Goal: Information Seeking & Learning: Check status

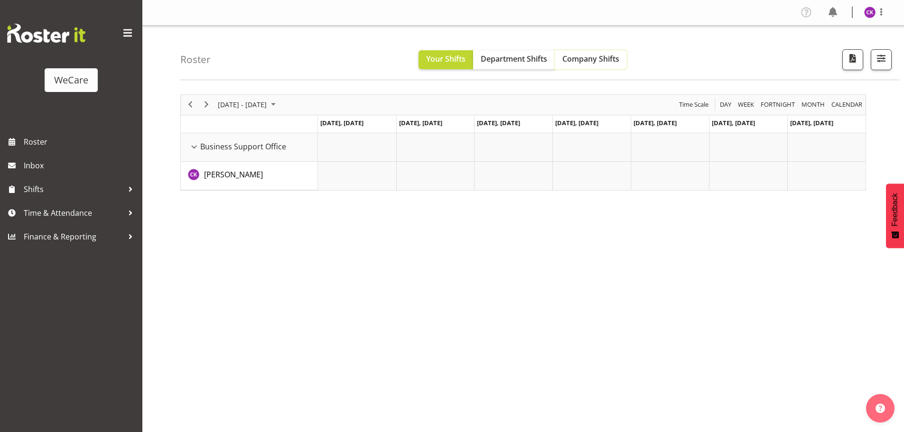
drag, startPoint x: 621, startPoint y: 63, endPoint x: 604, endPoint y: 66, distance: 17.5
click at [621, 63] on button "Company Shifts" at bounding box center [591, 59] width 72 height 19
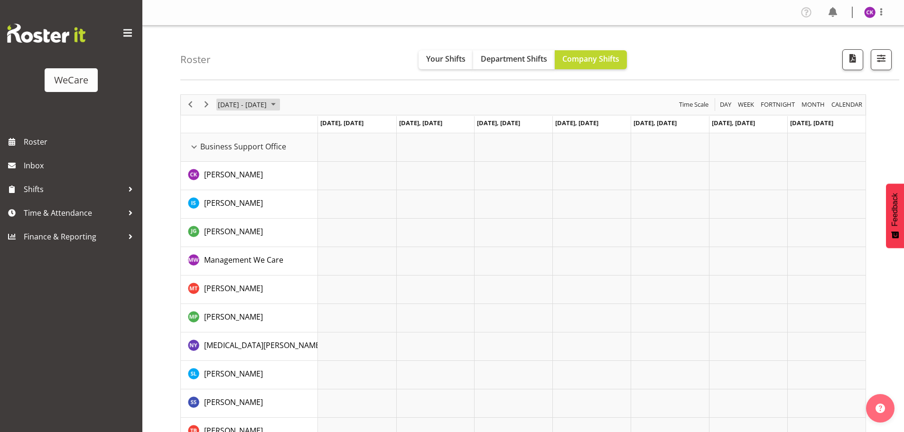
click at [278, 105] on span "June 2024" at bounding box center [273, 105] width 11 height 12
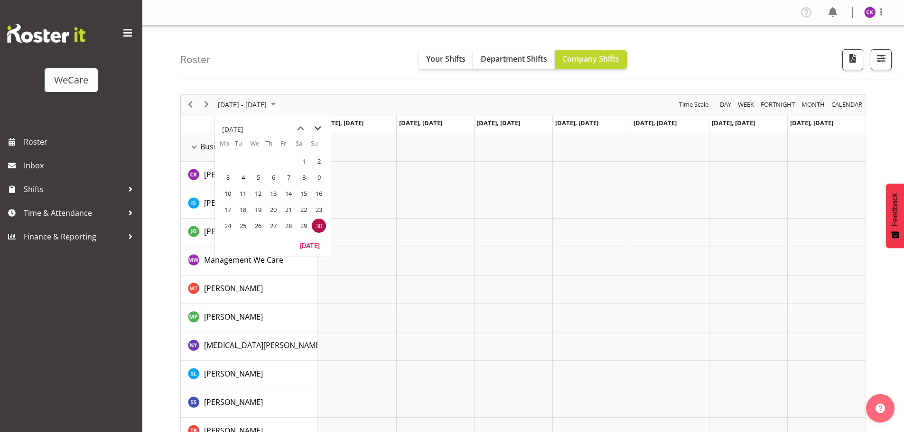
click at [319, 127] on span "next month" at bounding box center [317, 128] width 17 height 17
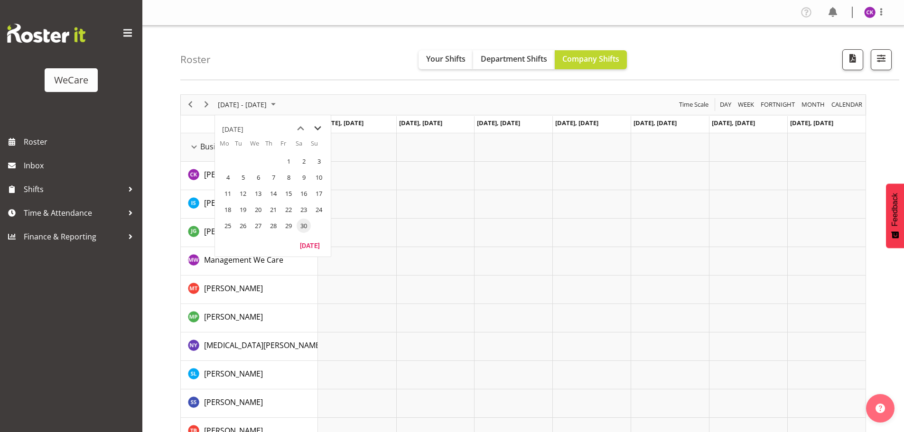
click at [318, 127] on span "next month" at bounding box center [317, 128] width 17 height 17
click at [317, 127] on span "next month" at bounding box center [317, 128] width 17 height 17
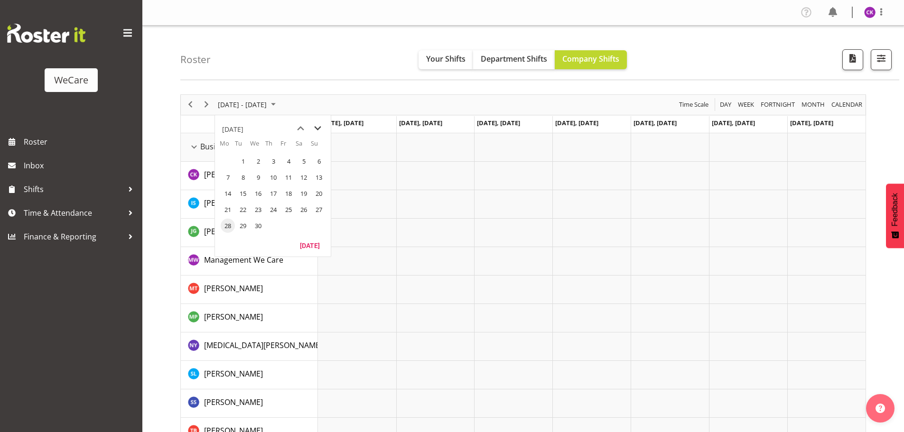
click at [317, 127] on span "next month" at bounding box center [317, 128] width 17 height 17
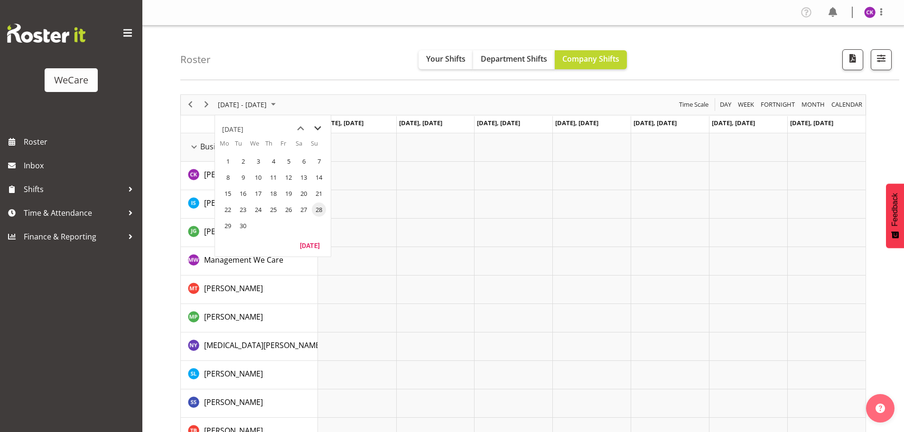
click at [317, 127] on span "next month" at bounding box center [317, 128] width 17 height 17
click at [241, 177] on span "7" at bounding box center [243, 177] width 14 height 14
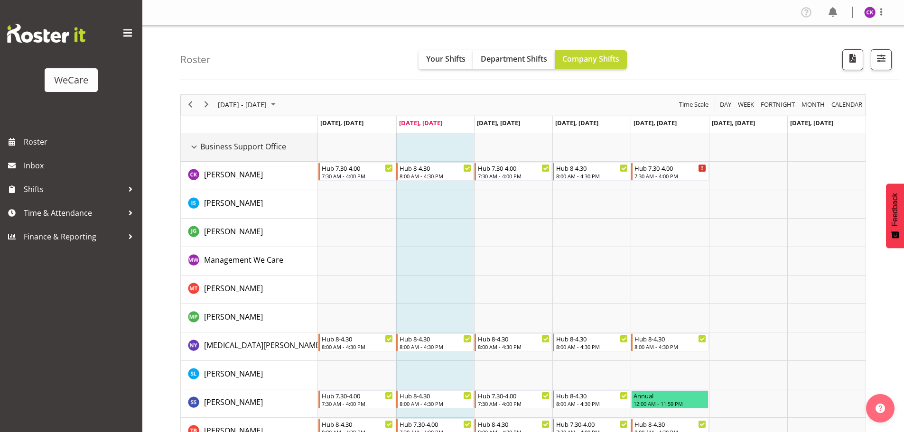
drag, startPoint x: 195, startPoint y: 147, endPoint x: 213, endPoint y: 190, distance: 46.8
click at [195, 147] on div "Business Support Office resource" at bounding box center [194, 147] width 12 height 12
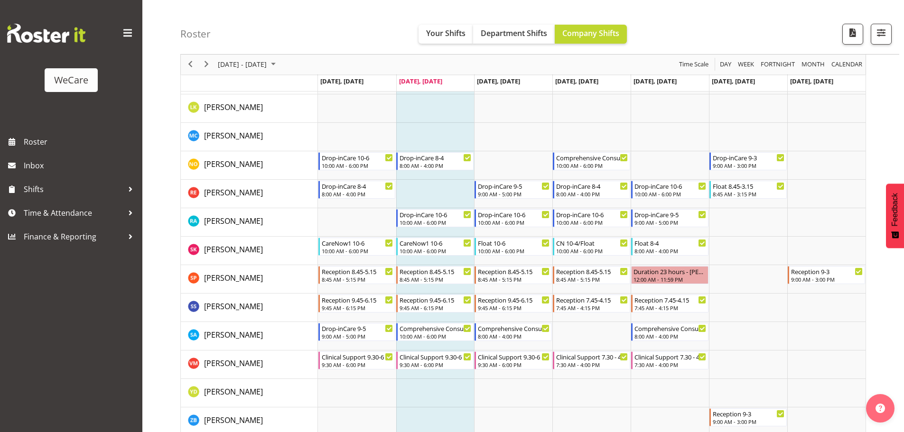
scroll to position [380, 0]
click at [208, 67] on span "Next" at bounding box center [206, 65] width 11 height 12
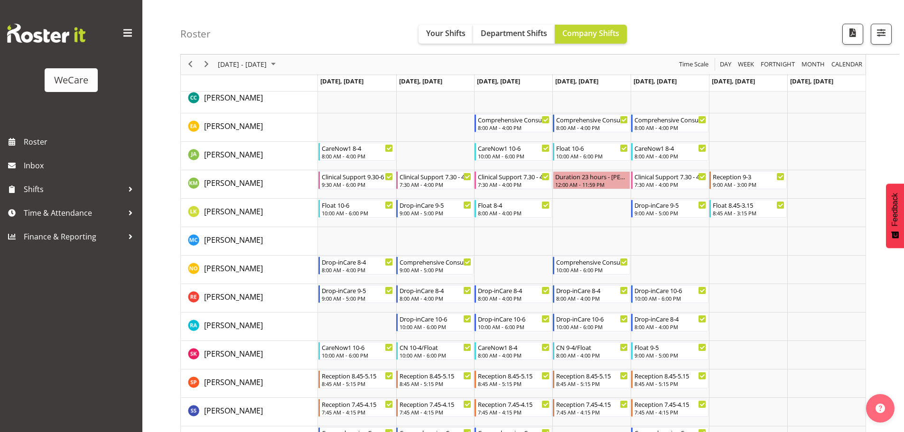
scroll to position [570, 0]
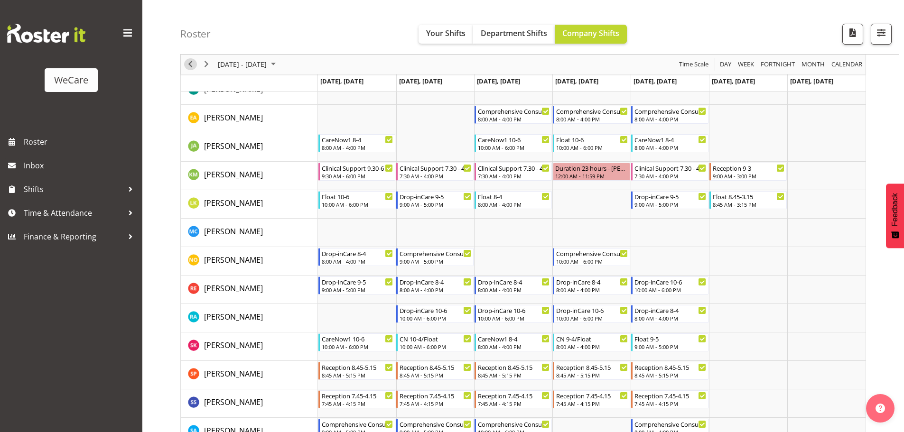
click at [189, 69] on span "Previous" at bounding box center [190, 65] width 11 height 12
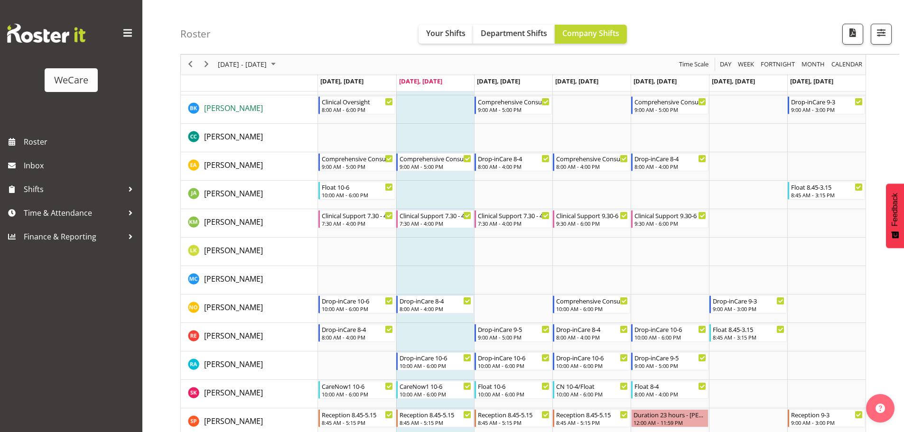
scroll to position [285, 0]
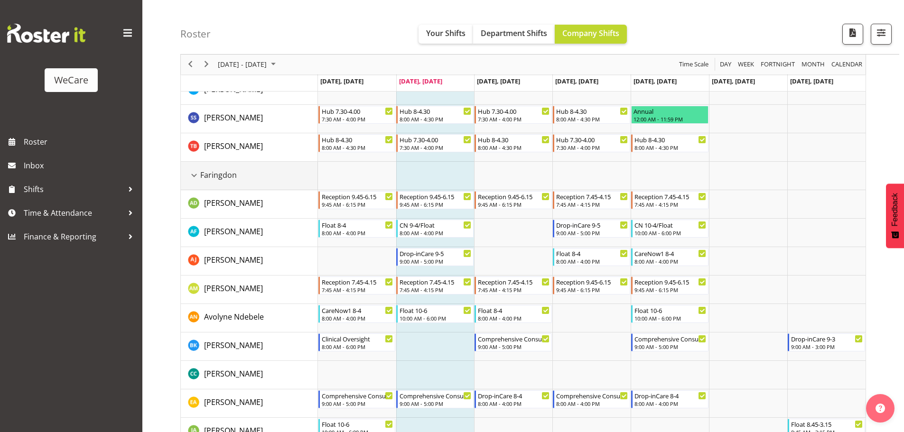
click at [192, 170] on div "Faringdon resource" at bounding box center [194, 175] width 12 height 12
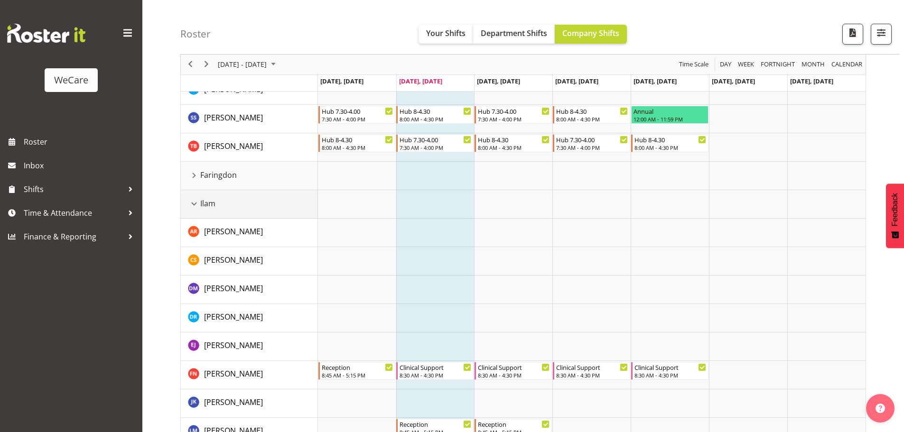
click at [190, 207] on div "Ilam resource" at bounding box center [194, 204] width 12 height 12
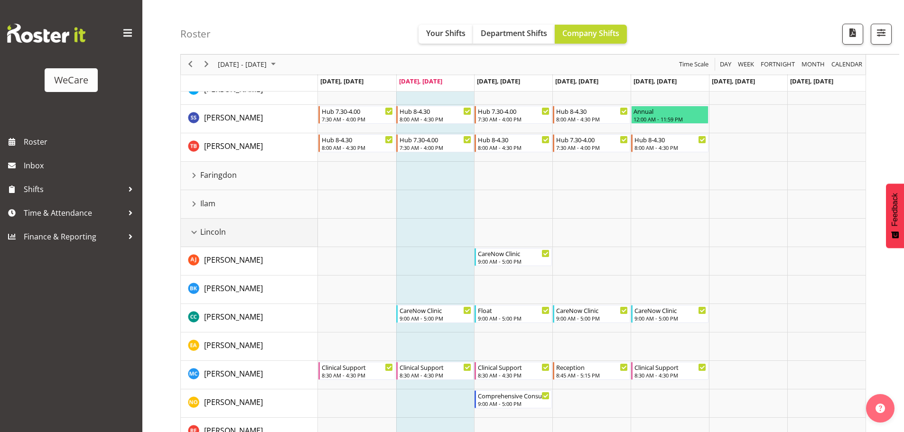
click at [193, 234] on div "Lincoln resource" at bounding box center [194, 232] width 12 height 12
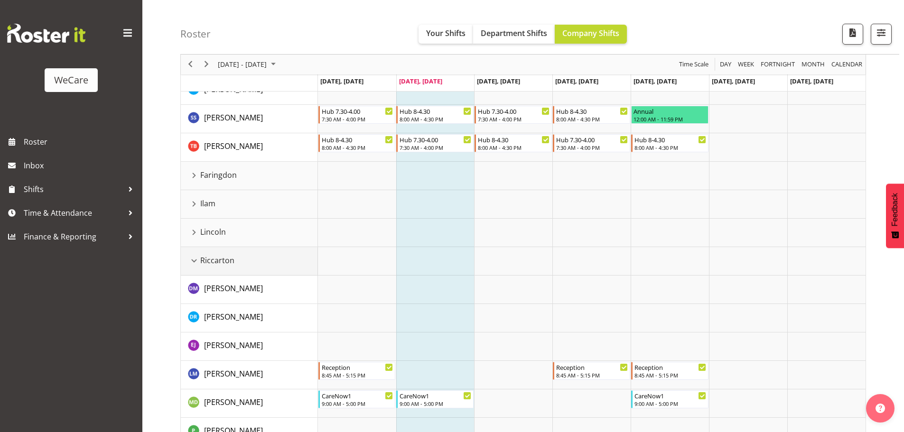
click at [189, 261] on div "Riccarton resource" at bounding box center [194, 261] width 12 height 12
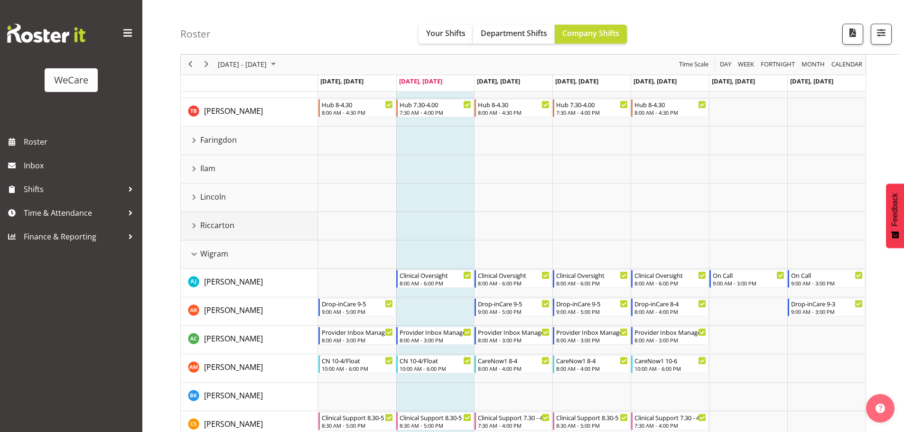
scroll to position [380, 0]
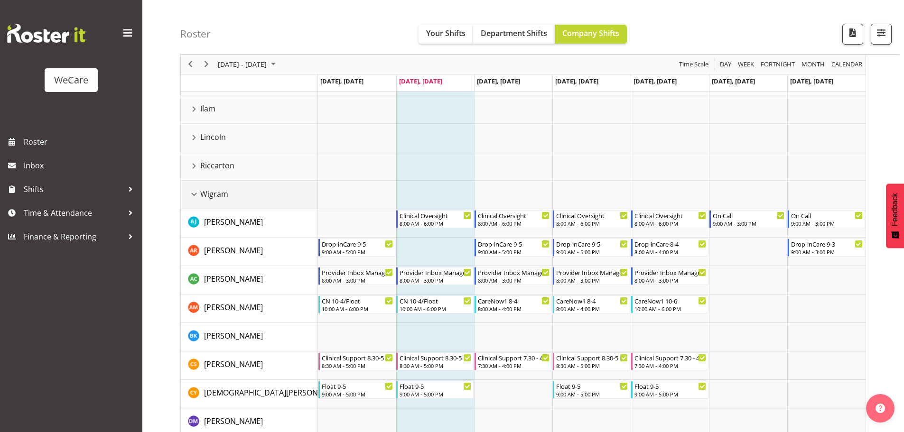
click at [195, 194] on div "Wigram resource" at bounding box center [194, 194] width 12 height 12
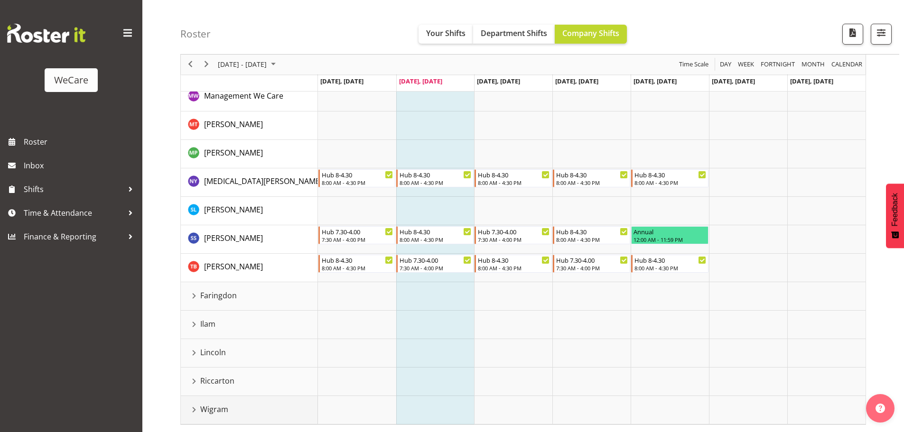
scroll to position [164, 0]
drag, startPoint x: 194, startPoint y: 352, endPoint x: 209, endPoint y: 351, distance: 15.7
click at [194, 352] on div "Lincoln resource" at bounding box center [194, 353] width 12 height 12
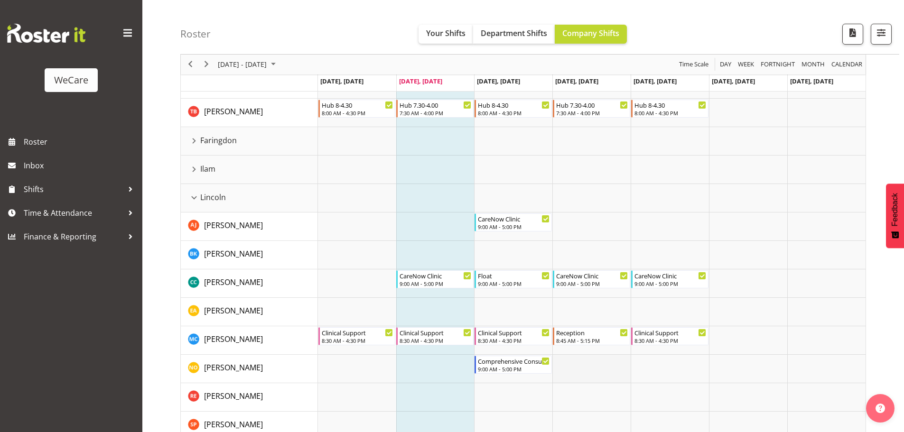
scroll to position [307, 0]
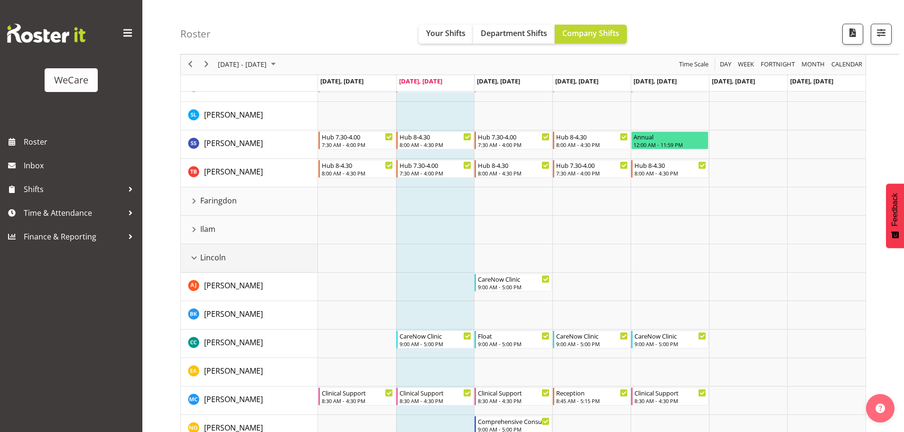
drag, startPoint x: 192, startPoint y: 259, endPoint x: 234, endPoint y: 290, distance: 51.9
click at [192, 259] on div "Lincoln resource" at bounding box center [194, 258] width 12 height 12
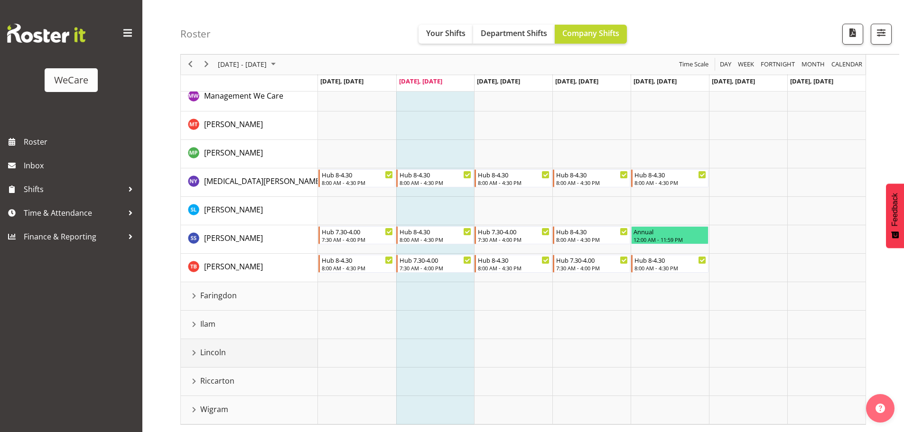
scroll to position [164, 0]
click at [196, 412] on div "Wigram resource" at bounding box center [194, 410] width 12 height 12
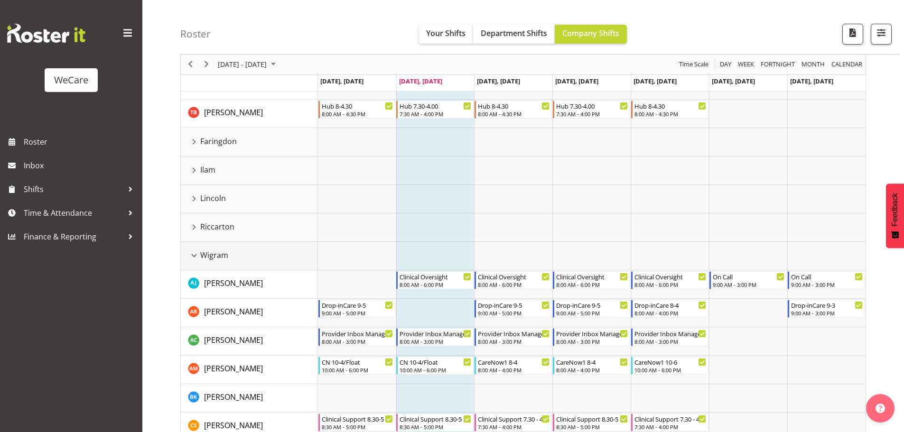
scroll to position [259, 0]
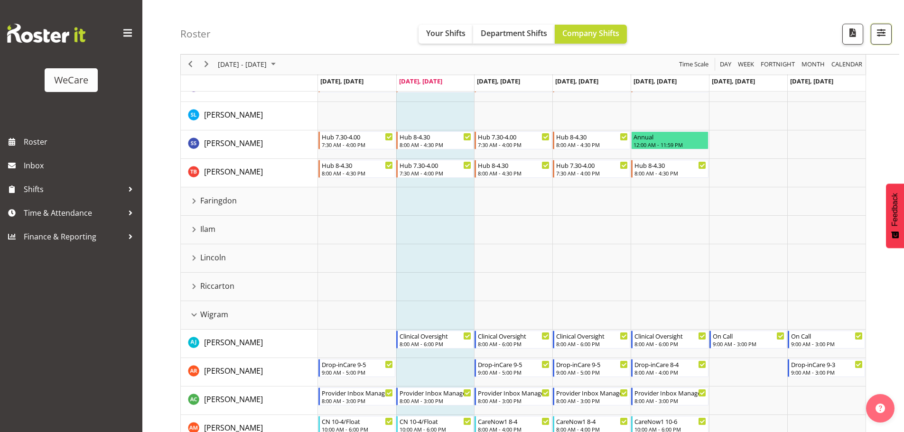
click at [884, 37] on span "button" at bounding box center [881, 33] width 12 height 12
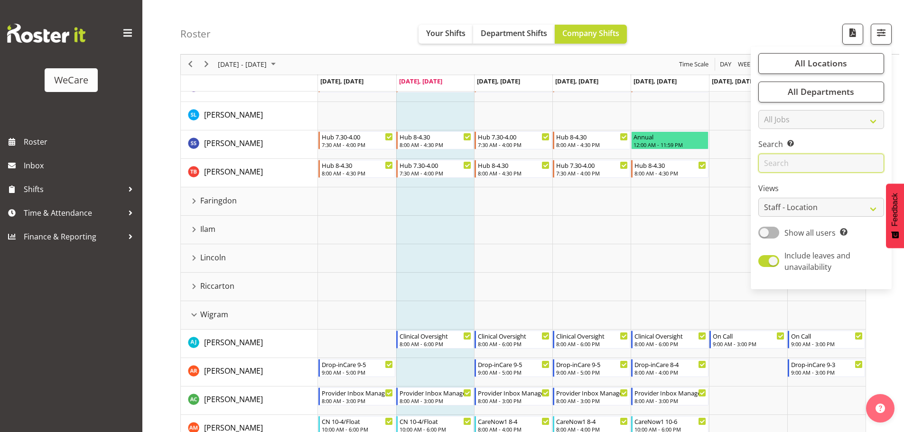
click at [791, 165] on input "text" at bounding box center [821, 163] width 126 height 19
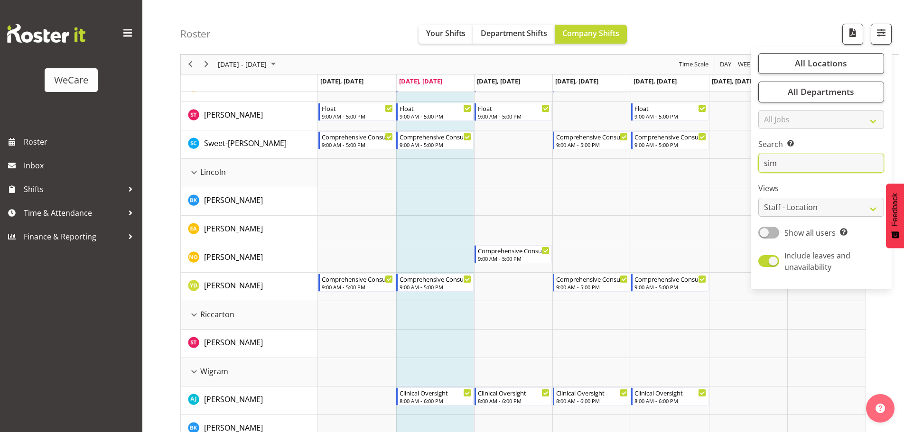
scroll to position [0, 0]
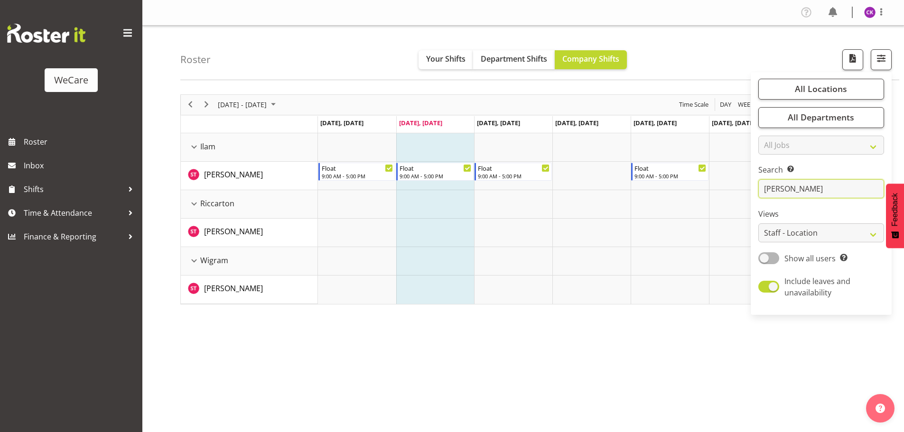
click at [779, 191] on input "[PERSON_NAME]" at bounding box center [821, 188] width 126 height 19
click at [792, 191] on input "[PERSON_NAME]" at bounding box center [821, 188] width 126 height 19
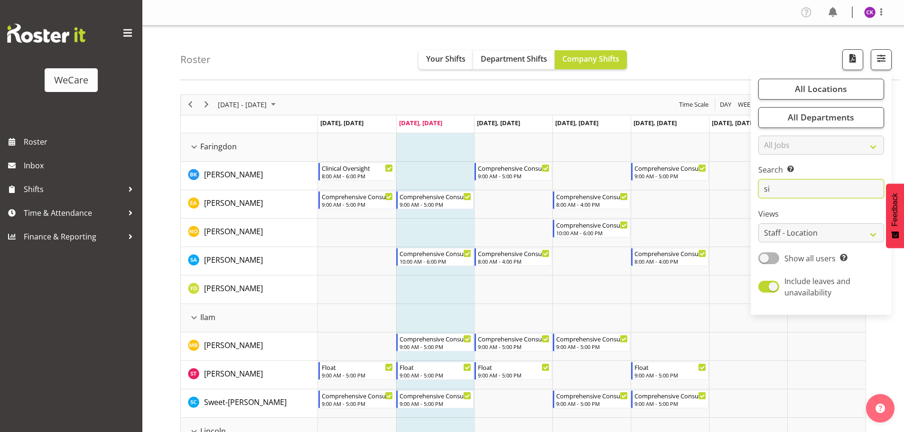
type input "s"
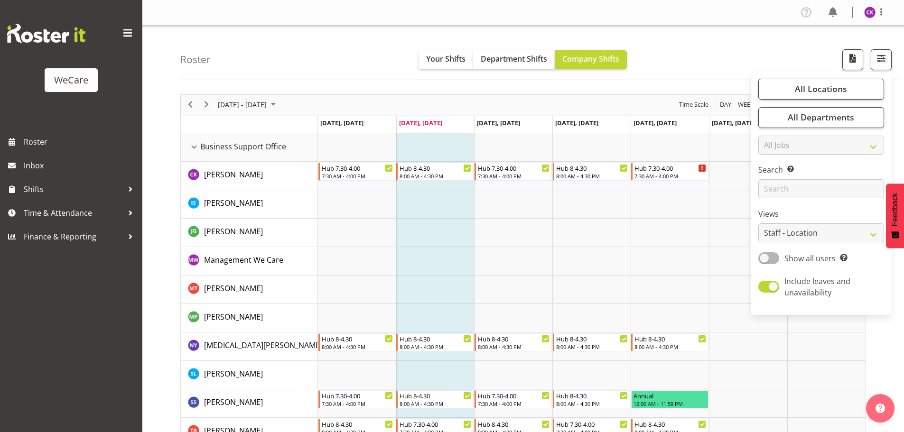
click at [454, 243] on td "Timeline Week of October 7, 2025" at bounding box center [435, 233] width 78 height 28
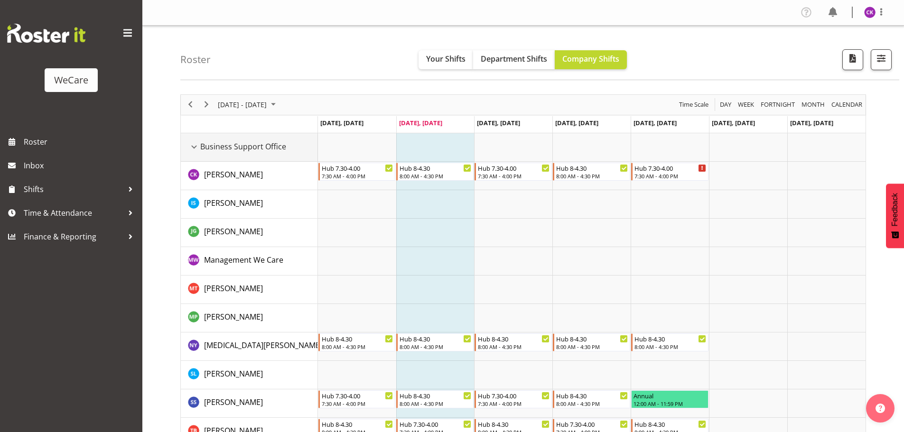
click at [193, 144] on div "Business Support Office resource" at bounding box center [194, 147] width 12 height 12
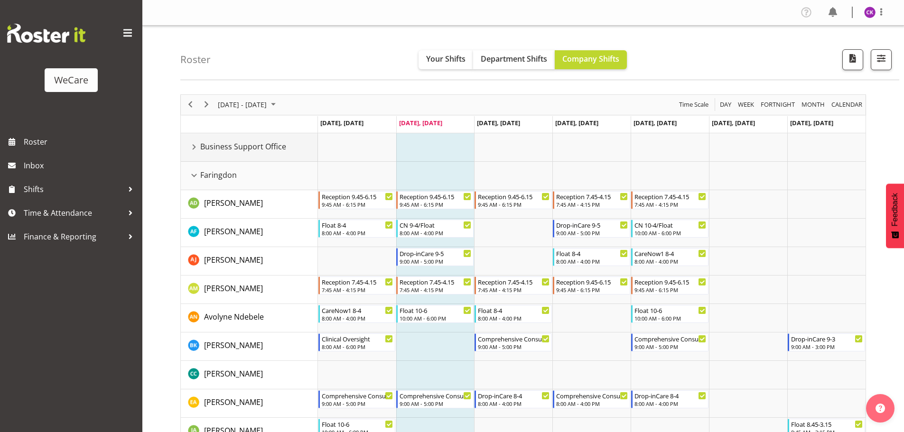
click at [196, 145] on div "Business Support Office resource" at bounding box center [194, 147] width 12 height 12
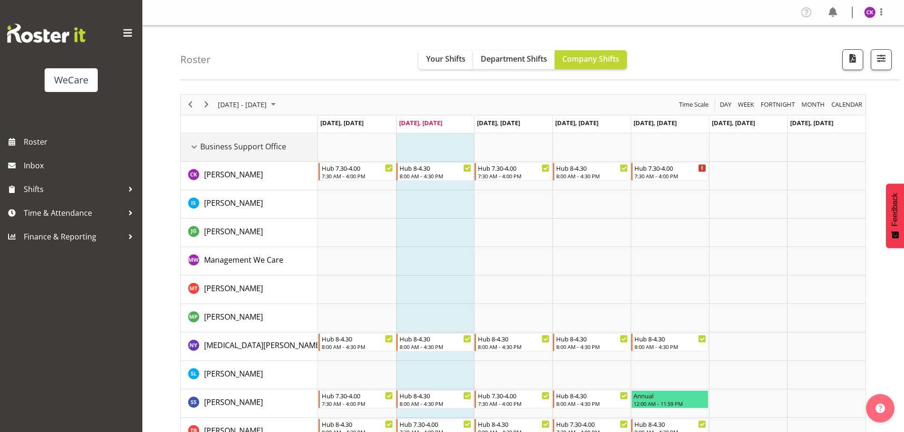
click at [194, 144] on div "Business Support Office resource" at bounding box center [194, 147] width 12 height 12
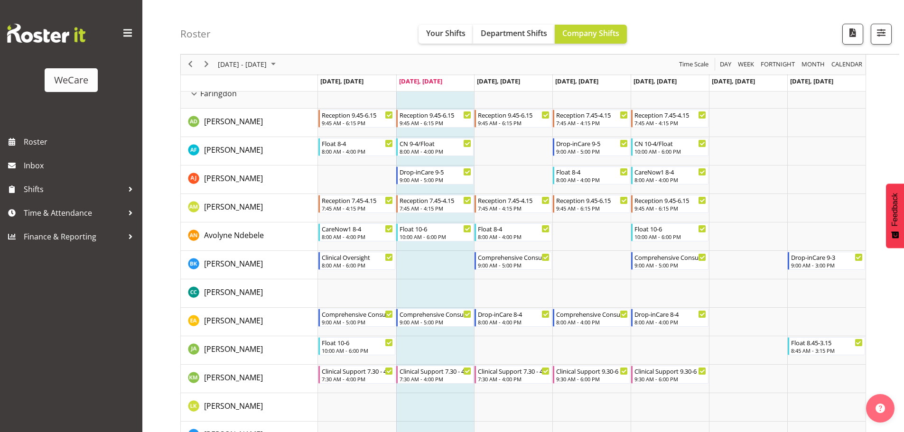
scroll to position [95, 0]
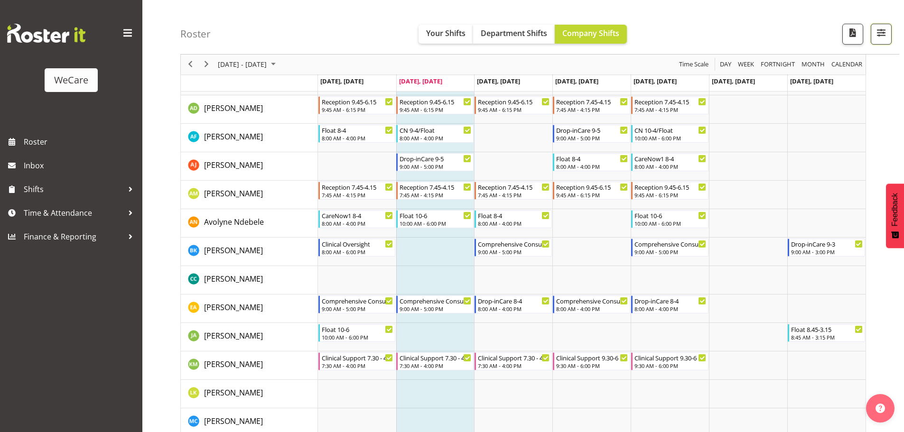
drag, startPoint x: 886, startPoint y: 35, endPoint x: 886, endPoint y: 52, distance: 17.6
click at [886, 34] on span "button" at bounding box center [881, 33] width 12 height 12
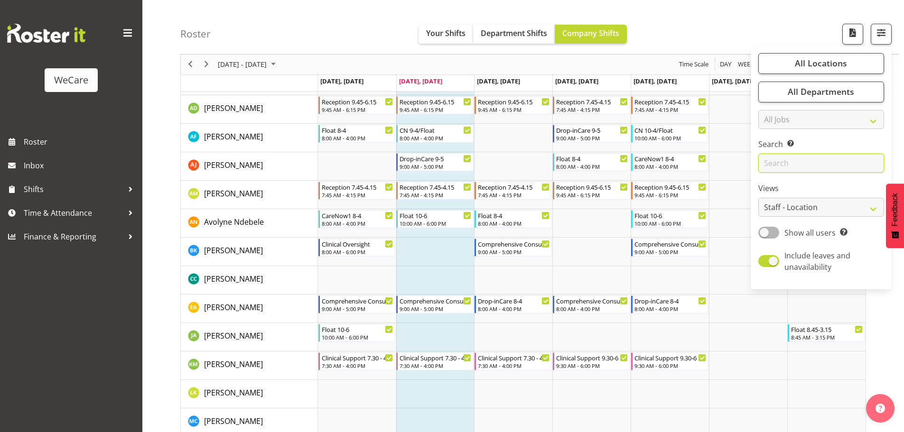
click at [831, 163] on input "text" at bounding box center [821, 163] width 126 height 19
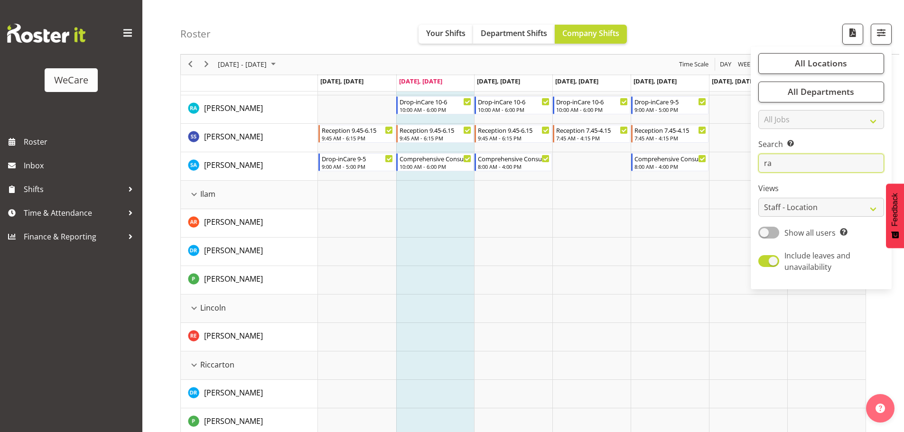
type input "r"
